Goal: Transaction & Acquisition: Purchase product/service

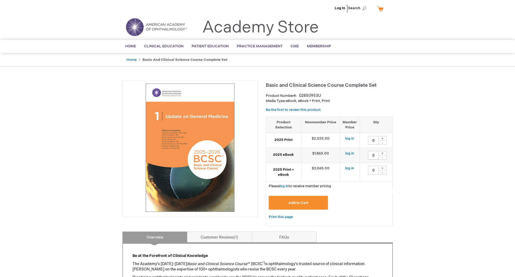
type input "0"
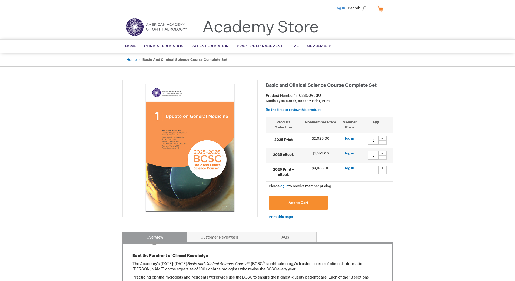
click at [343, 6] on link "Log In" at bounding box center [340, 8] width 11 height 4
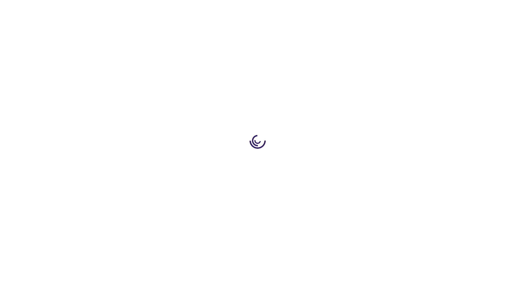
type input "0"
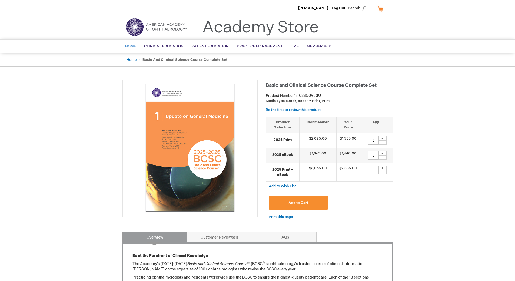
click at [131, 44] on link "Home" at bounding box center [130, 46] width 19 height 13
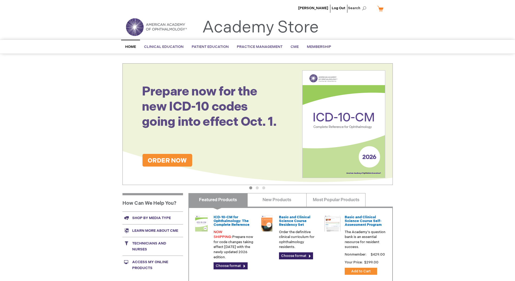
click at [136, 25] on img at bounding box center [156, 26] width 65 height 19
